Goal: Find specific page/section: Find specific page/section

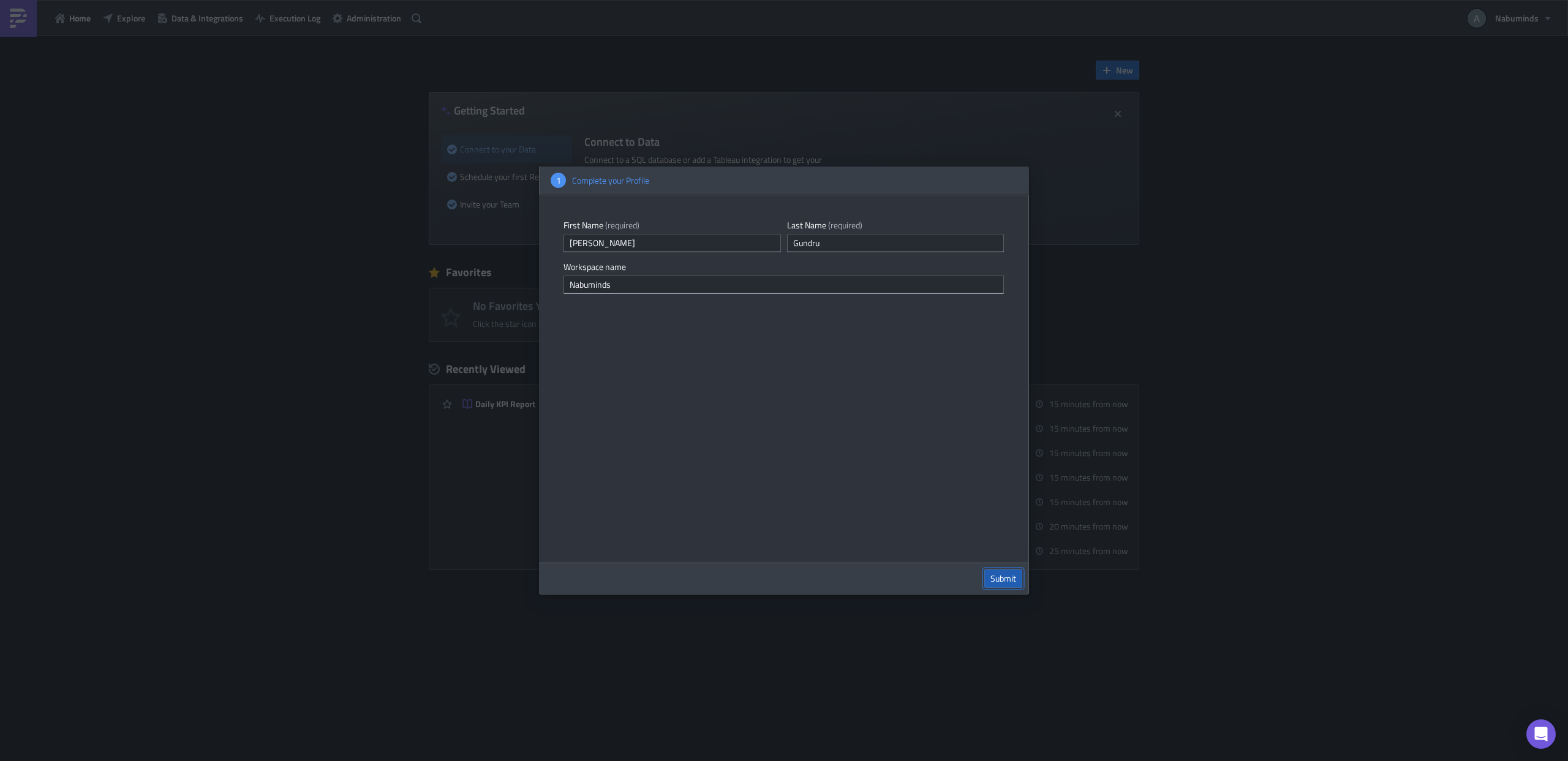
click at [998, 574] on span "Submit" at bounding box center [1003, 578] width 26 height 11
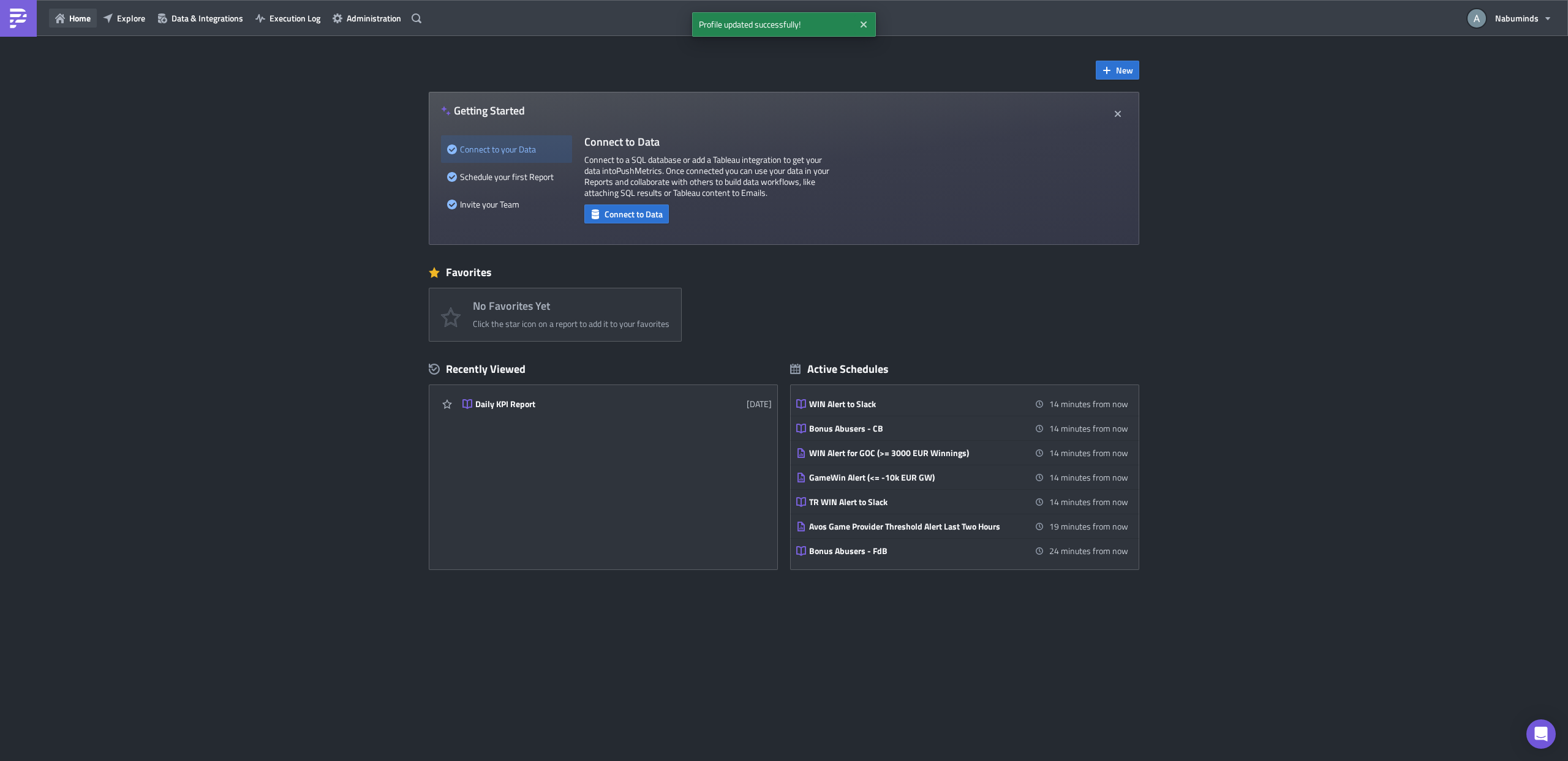
click at [74, 23] on span "Home" at bounding box center [80, 18] width 22 height 13
click at [124, 22] on span "Explore" at bounding box center [130, 18] width 28 height 13
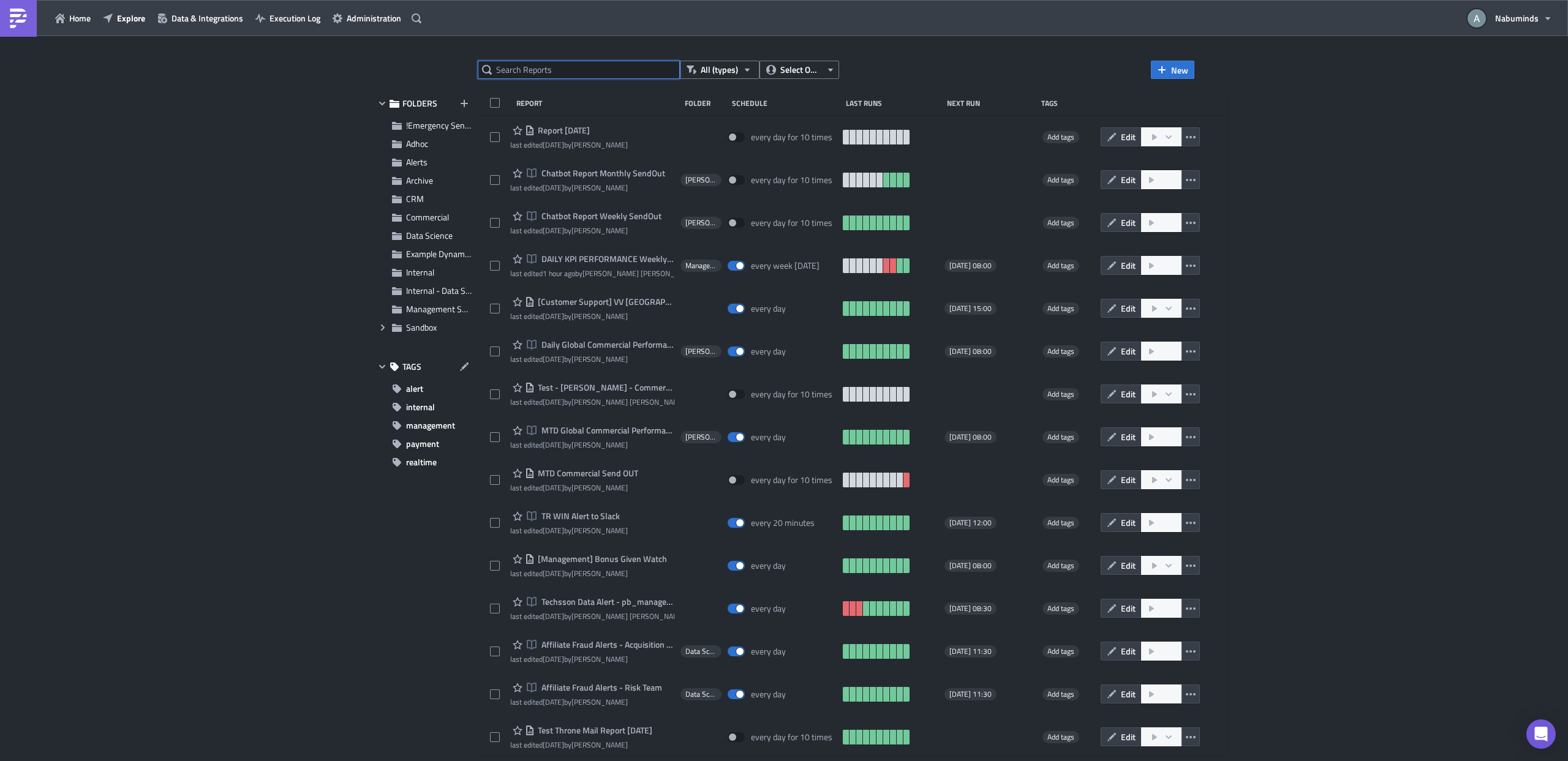
paste input "Daily KPI Performance"
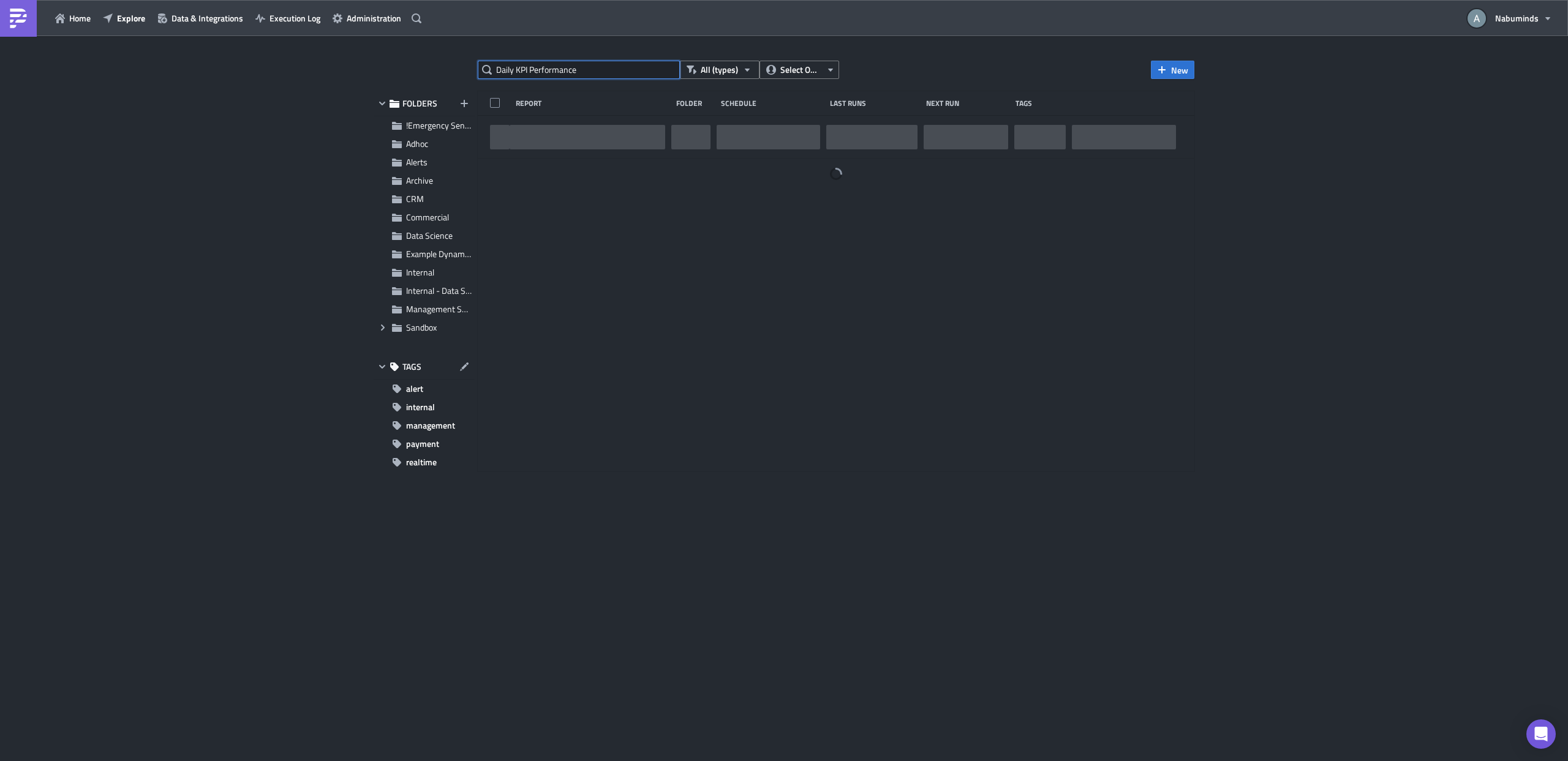
type input "Daily KPI Performance"
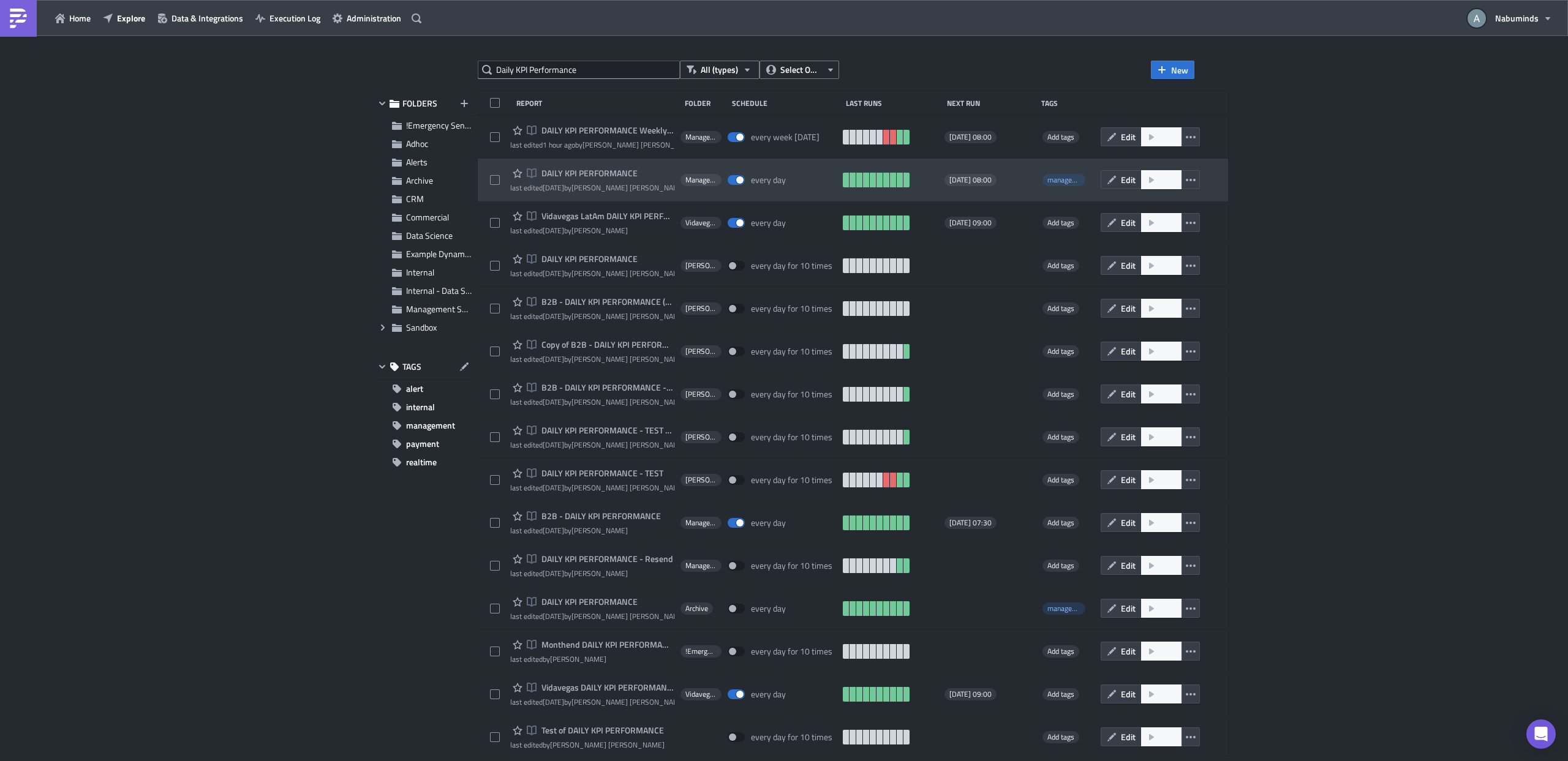
click at [611, 171] on span "DAILY KPI PERFORMANCE" at bounding box center [588, 173] width 99 height 11
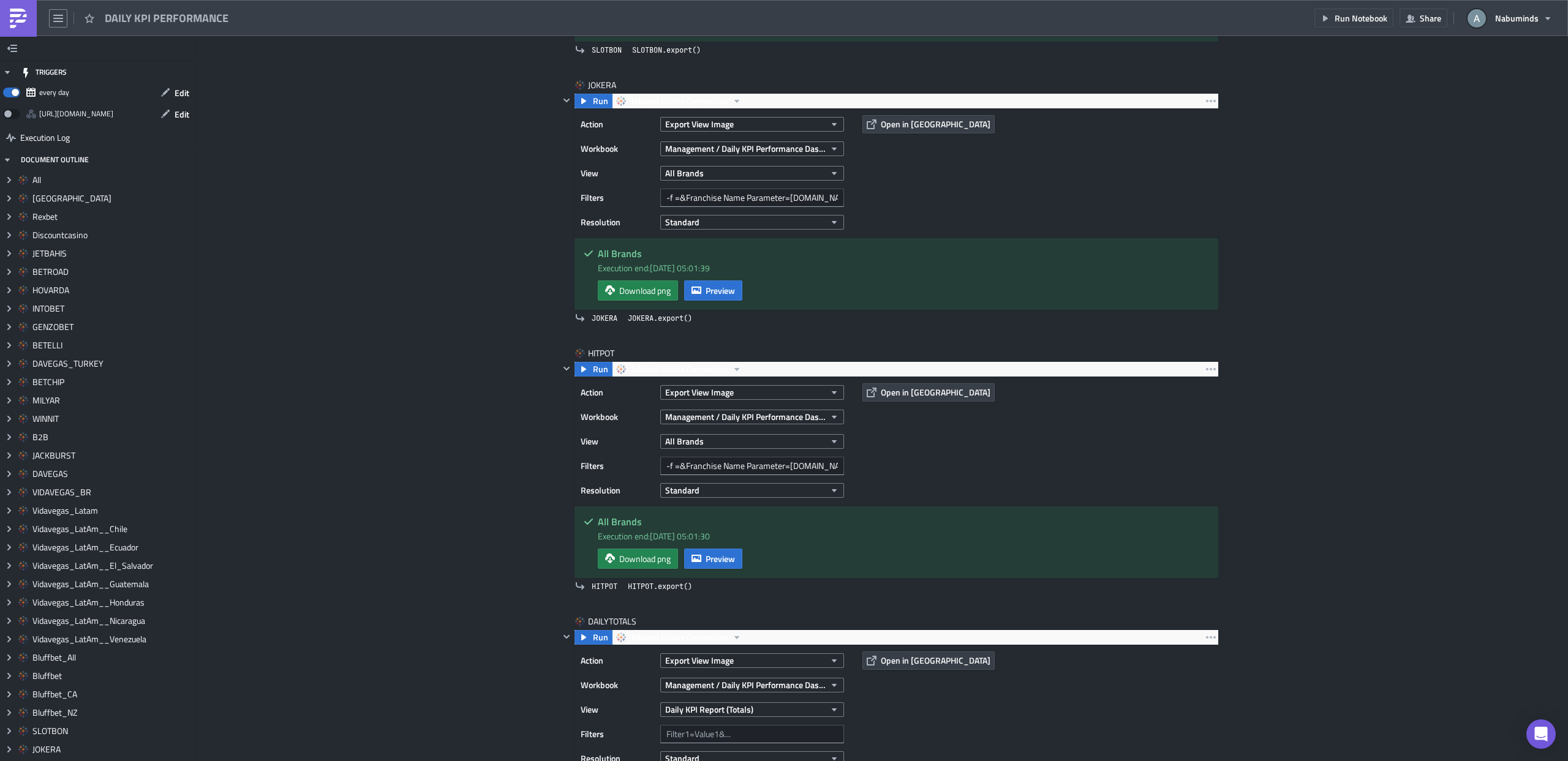
scroll to position [8824, 0]
